Goal: Task Accomplishment & Management: Use online tool/utility

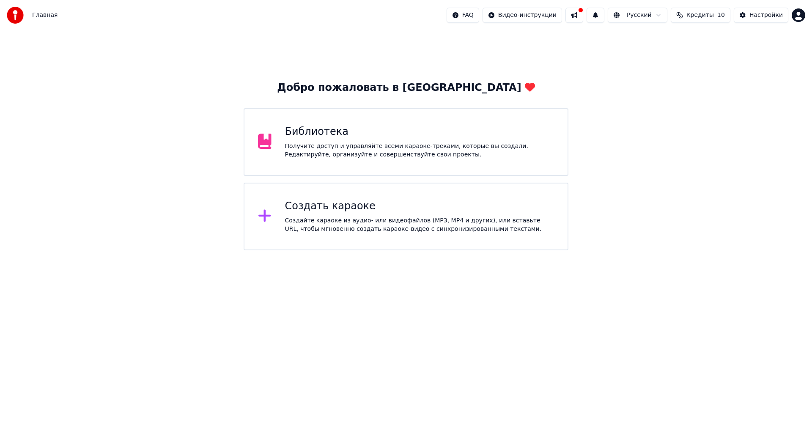
click at [333, 145] on div "Получите доступ и управляйте всеми караоке-треками, которые вы создали. Редакти…" at bounding box center [419, 150] width 269 height 17
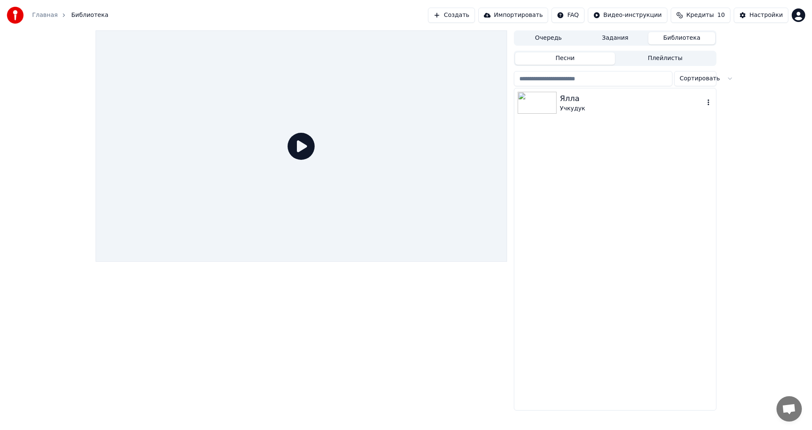
click at [572, 101] on div "Ялла" at bounding box center [632, 99] width 144 height 12
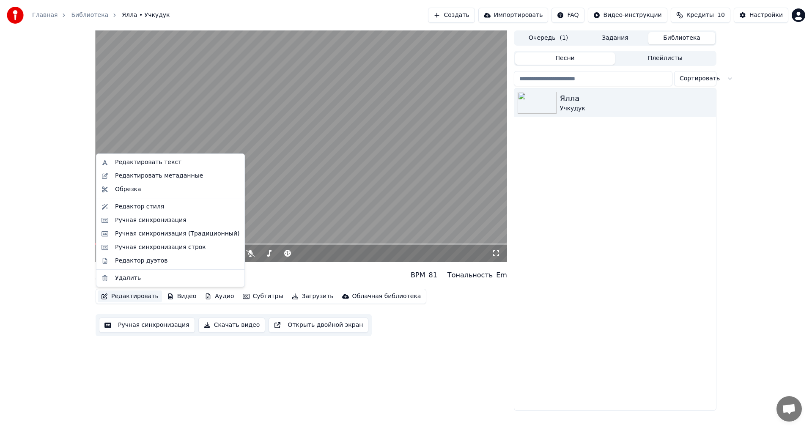
click at [124, 297] on button "Редактировать" at bounding box center [130, 297] width 64 height 12
click at [132, 295] on button "Редактировать" at bounding box center [130, 297] width 64 height 12
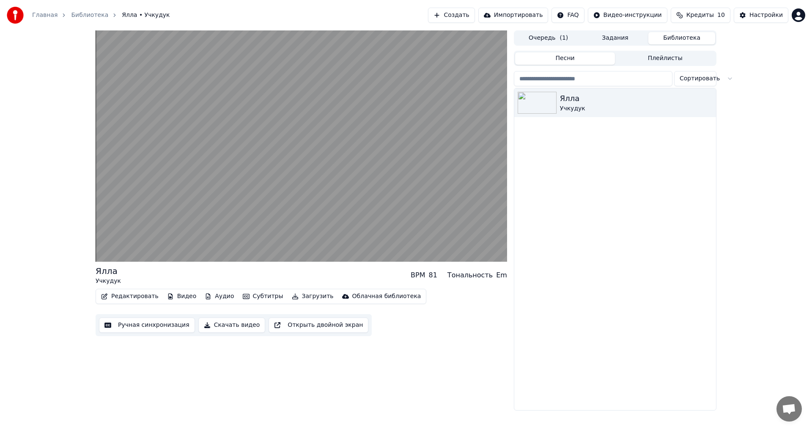
click at [130, 298] on button "Редактировать" at bounding box center [130, 297] width 64 height 12
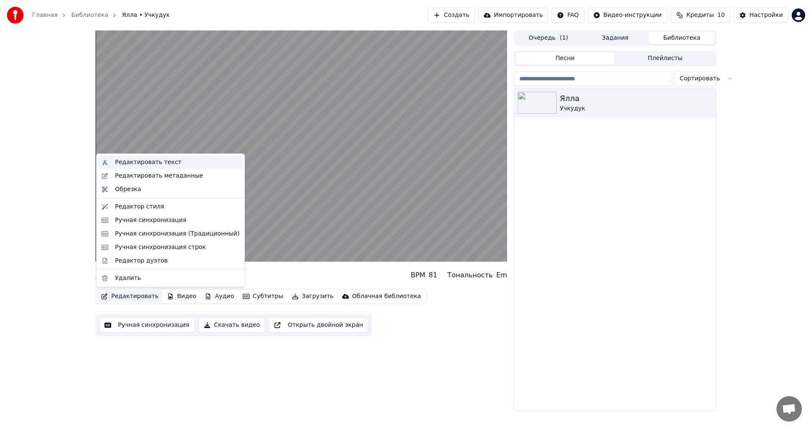
click at [128, 164] on div "Редактировать текст" at bounding box center [148, 162] width 66 height 8
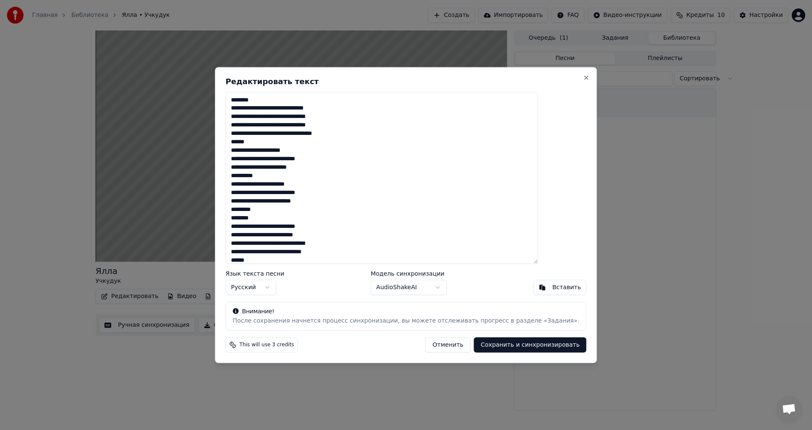
drag, startPoint x: 278, startPoint y: 219, endPoint x: 220, endPoint y: 223, distance: 58.1
click at [220, 223] on body "Главная Библиотека Ялла • Учкудук Создать Импортировать FAQ Видео-инструкции Кр…" at bounding box center [406, 215] width 812 height 430
drag, startPoint x: 256, startPoint y: 220, endPoint x: 272, endPoint y: 221, distance: 16.1
click at [257, 220] on textarea at bounding box center [381, 178] width 313 height 172
click at [278, 221] on textarea at bounding box center [381, 178] width 313 height 172
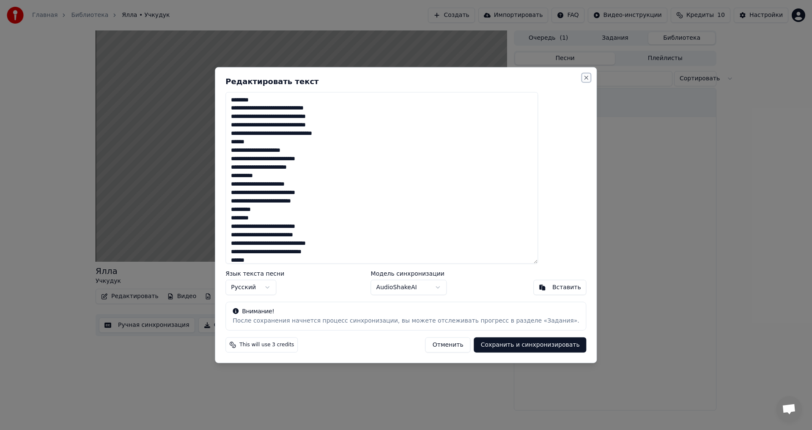
click at [583, 78] on button "Close" at bounding box center [586, 77] width 7 height 7
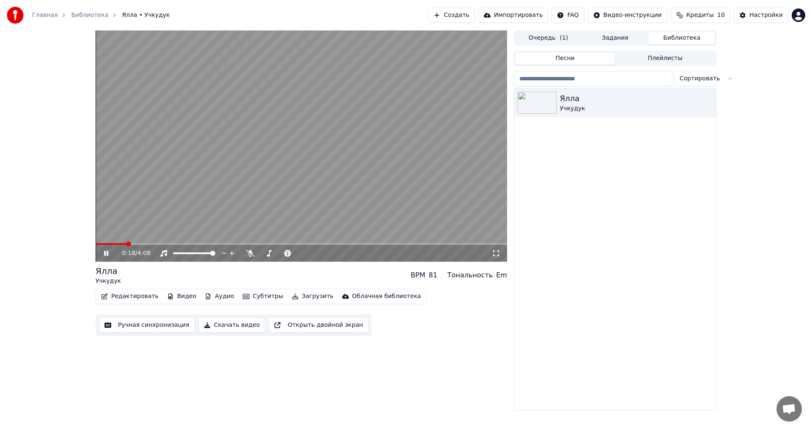
click at [108, 252] on icon at bounding box center [106, 253] width 4 height 5
click at [165, 322] on button "Ручная синхронизация" at bounding box center [147, 325] width 96 height 15
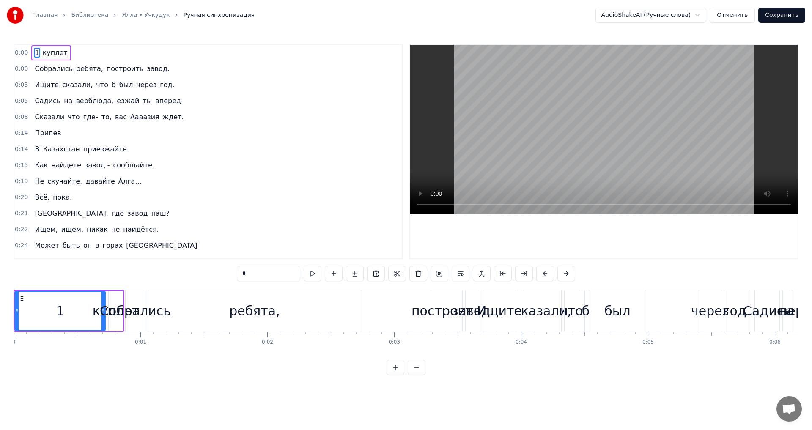
click at [145, 62] on div "Собрались ребята, построить завод." at bounding box center [102, 68] width 142 height 15
